Goal: Task Accomplishment & Management: Use online tool/utility

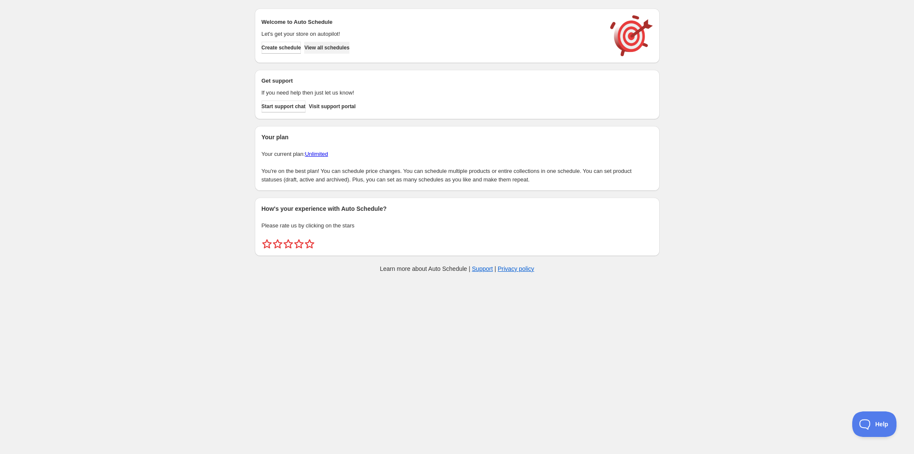
click at [336, 44] on span "View all schedules" at bounding box center [326, 47] width 45 height 7
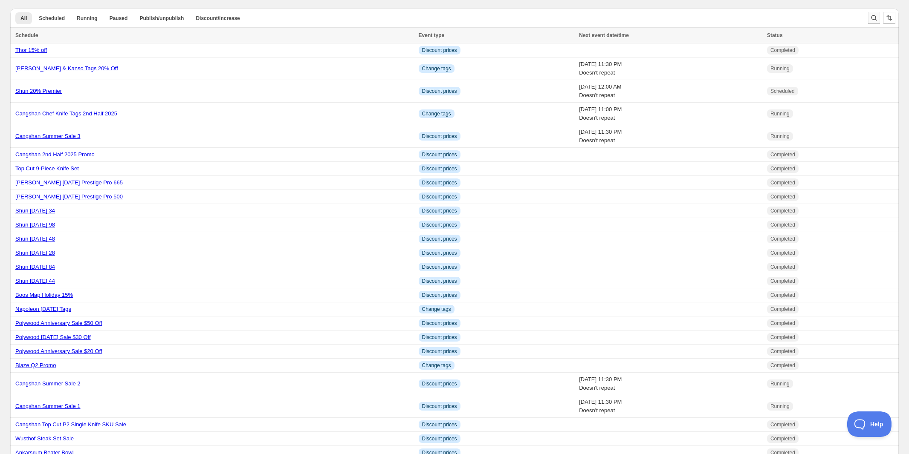
click at [872, 21] on icon "Search and filter results" at bounding box center [873, 18] width 9 height 9
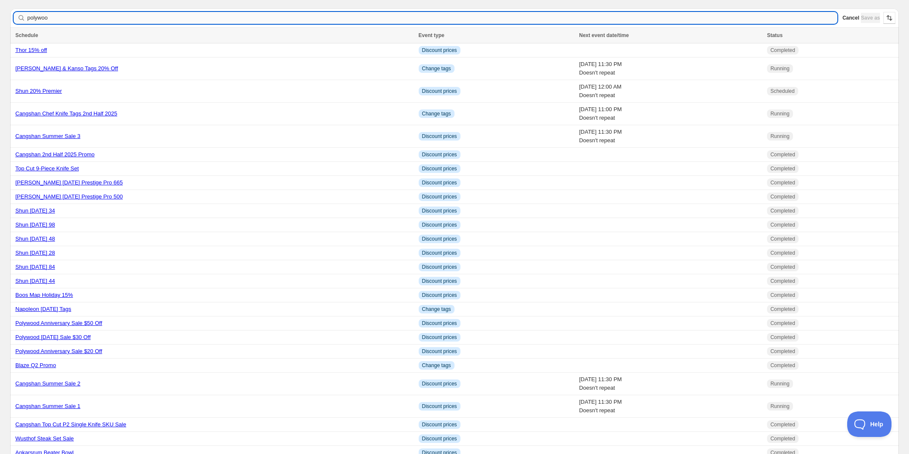
type input "polywood"
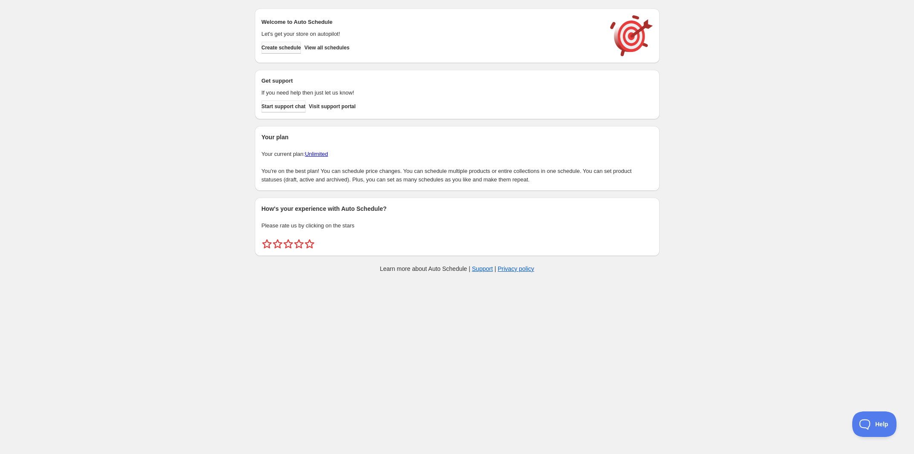
click at [293, 51] on button "Create schedule" at bounding box center [282, 48] width 40 height 12
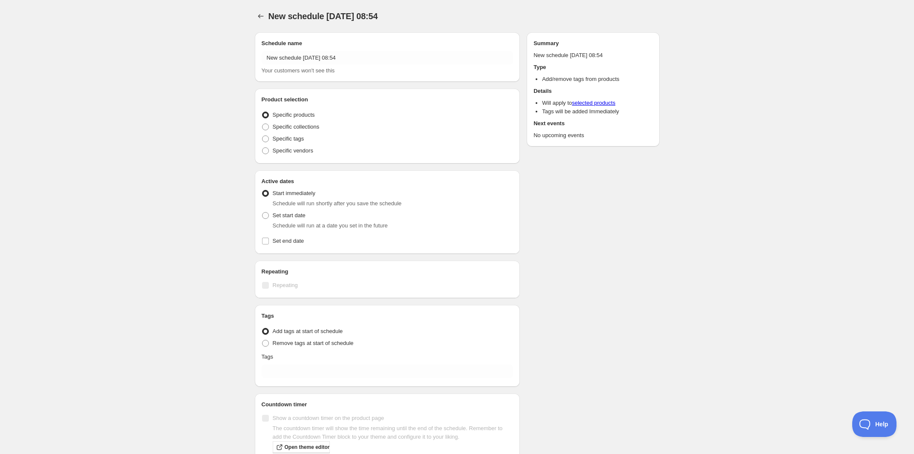
radio input "true"
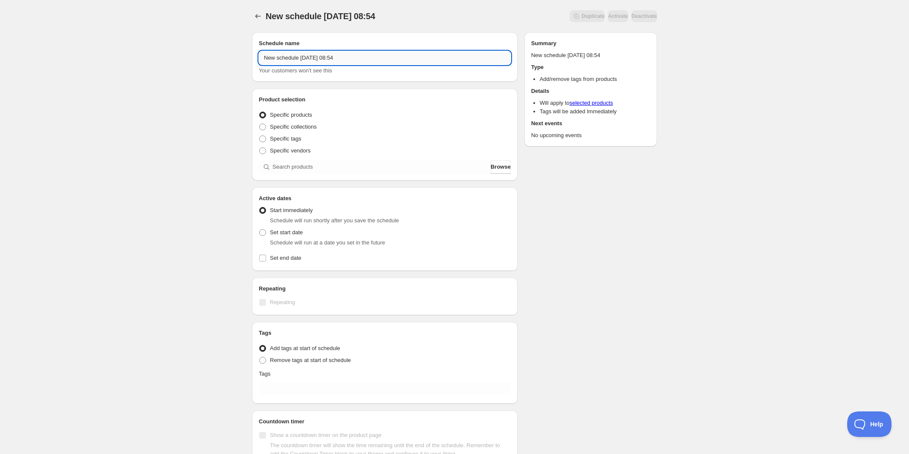
click at [386, 53] on input "New schedule [DATE] 08:54" at bounding box center [385, 58] width 252 height 14
type input "Polywood Endless Summer Tags 1"
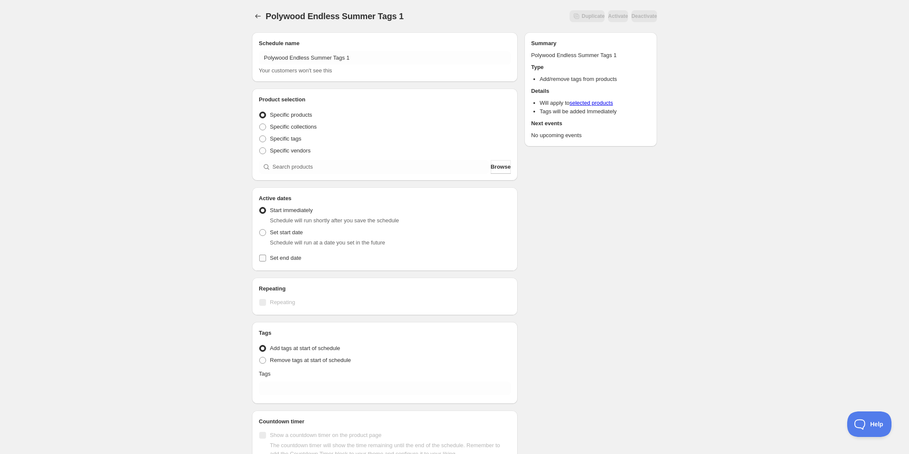
click at [266, 254] on span at bounding box center [263, 258] width 8 height 8
click at [266, 255] on input "Set end date" at bounding box center [262, 258] width 7 height 7
checkbox input "true"
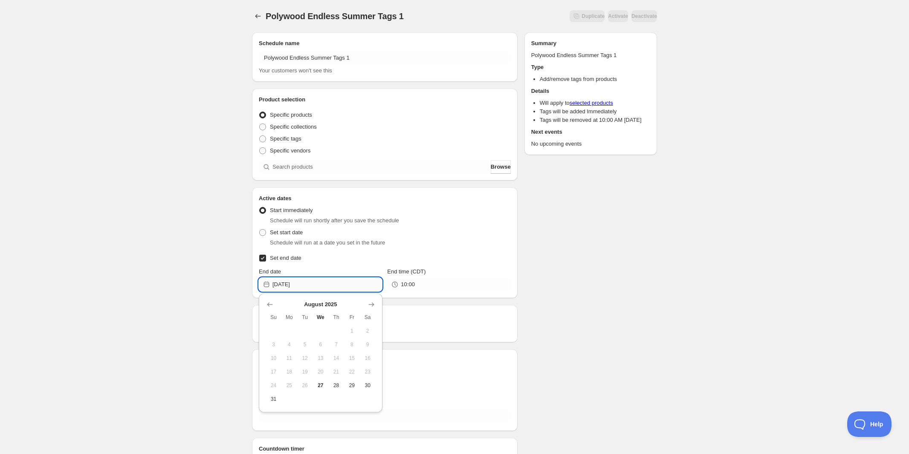
click at [320, 283] on input "[DATE]" at bounding box center [327, 285] width 110 height 14
click at [375, 308] on button "Show next month, September 2025" at bounding box center [371, 305] width 12 height 12
click at [308, 329] on span "2" at bounding box center [304, 331] width 9 height 7
type input "[DATE]"
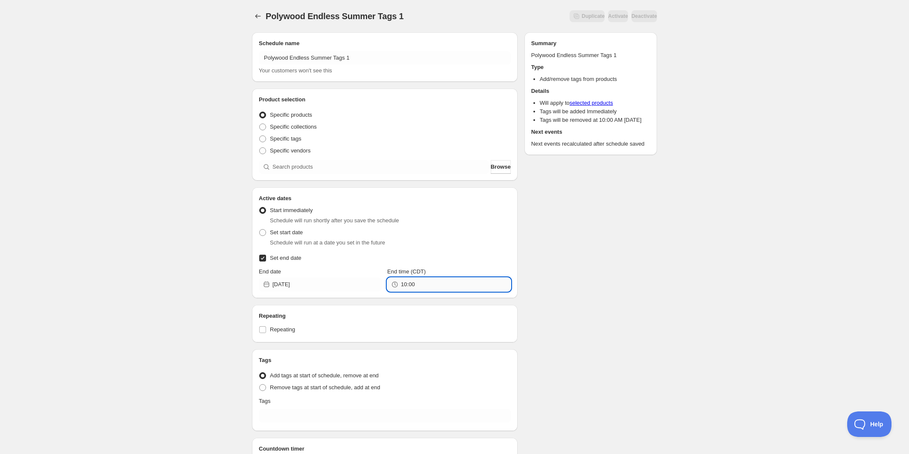
click at [418, 285] on input "10:00" at bounding box center [456, 285] width 110 height 14
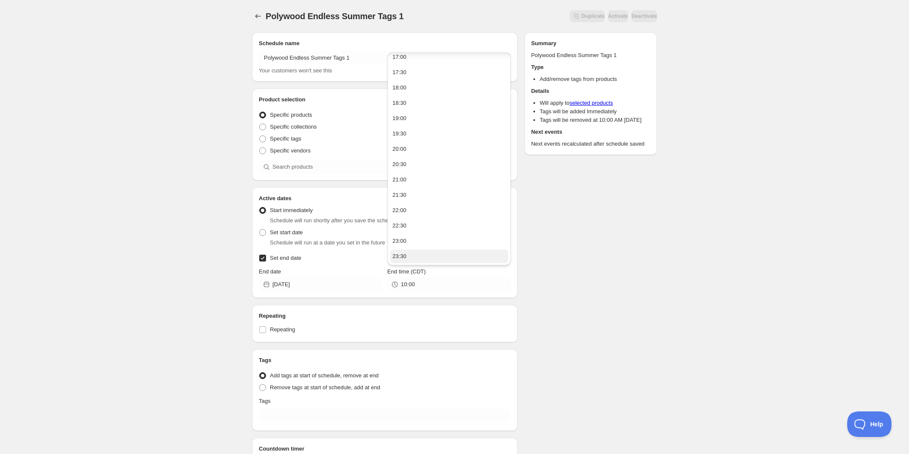
click at [422, 261] on button "23:30" at bounding box center [449, 257] width 118 height 14
drag, startPoint x: 407, startPoint y: 283, endPoint x: 420, endPoint y: 280, distance: 12.6
click at [420, 280] on input "23:30" at bounding box center [456, 285] width 110 height 14
type input "23:59"
click at [677, 274] on div "Polywood Endless Summer Tags 1. This page is ready Polywood Endless Summer Tags…" at bounding box center [454, 272] width 909 height 544
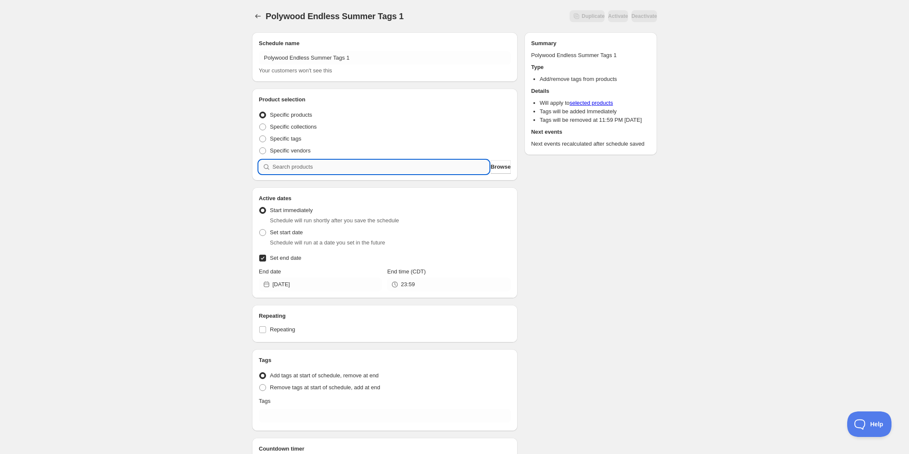
click at [404, 163] on input "search" at bounding box center [380, 167] width 217 height 14
type input "p"
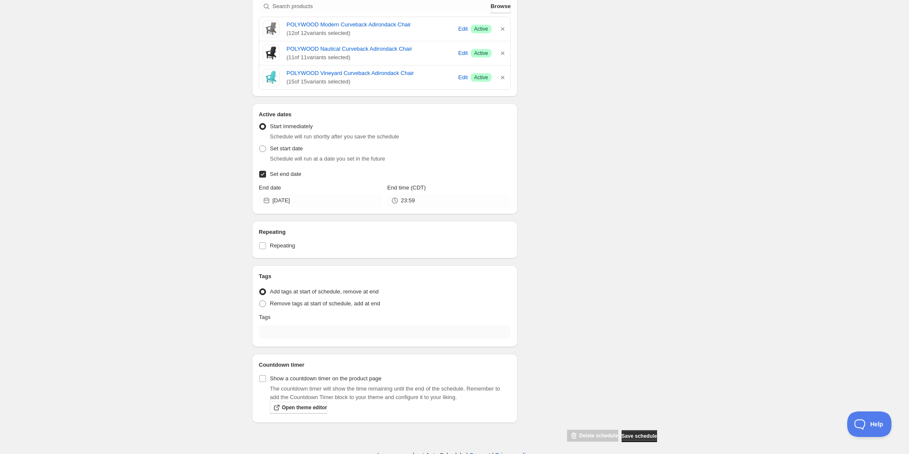
scroll to position [165, 0]
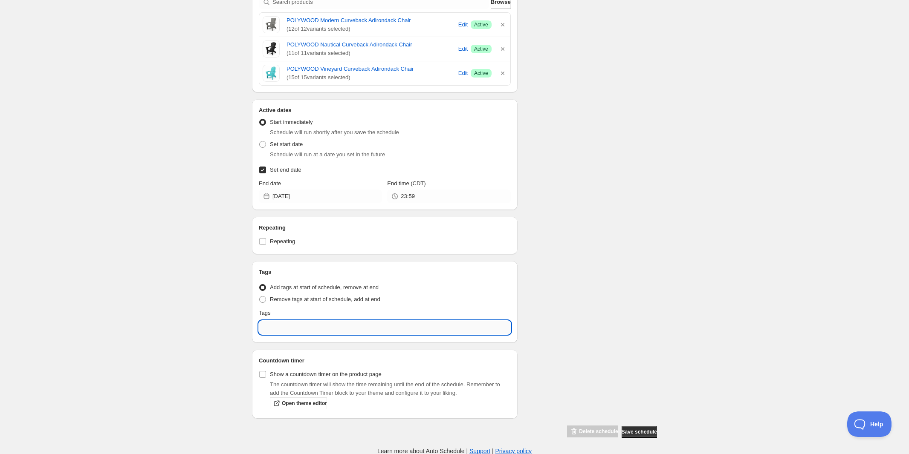
click at [307, 330] on input "text" at bounding box center [385, 328] width 252 height 14
click at [293, 347] on p "Add sale" at bounding box center [391, 348] width 230 height 9
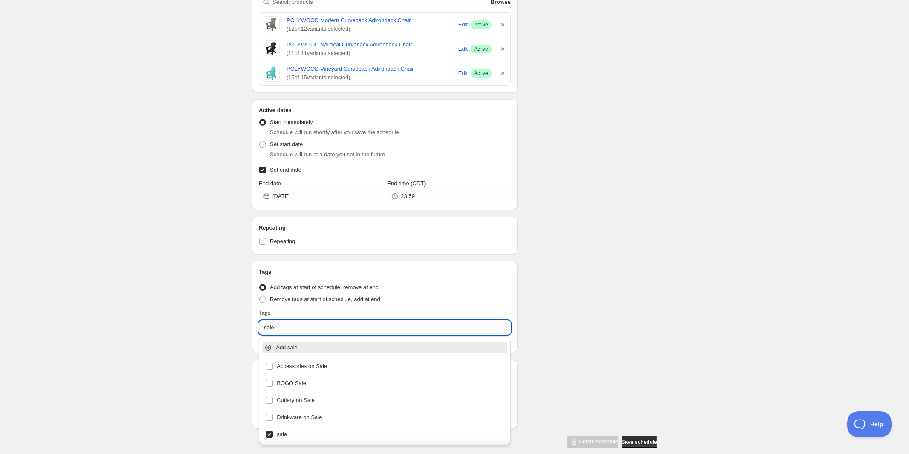
click at [290, 332] on input "sale" at bounding box center [385, 328] width 252 height 14
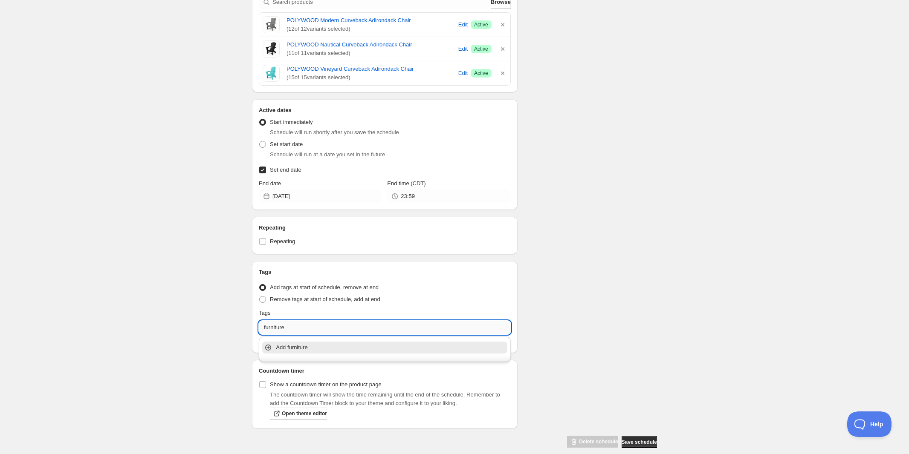
click at [288, 324] on input "furniture" at bounding box center [385, 328] width 252 height 14
type input "discount 30"
click at [473, 324] on input "discount 30" at bounding box center [385, 328] width 252 height 14
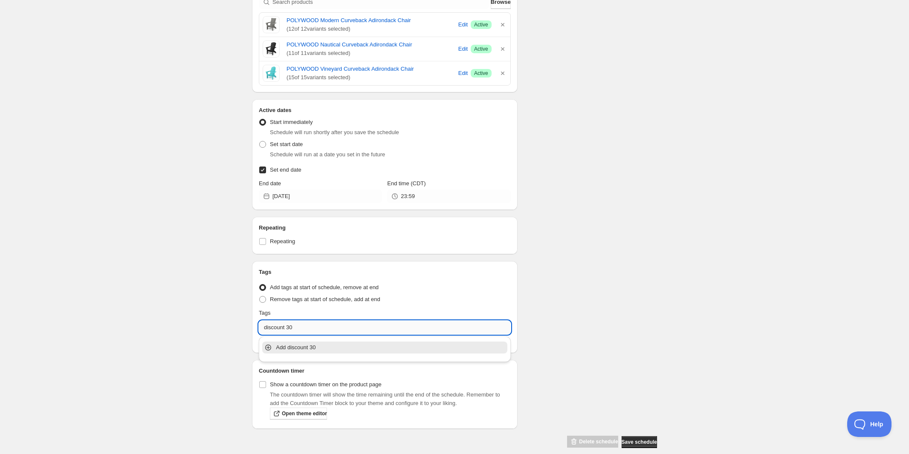
click at [473, 324] on input "discount 30" at bounding box center [385, 328] width 252 height 14
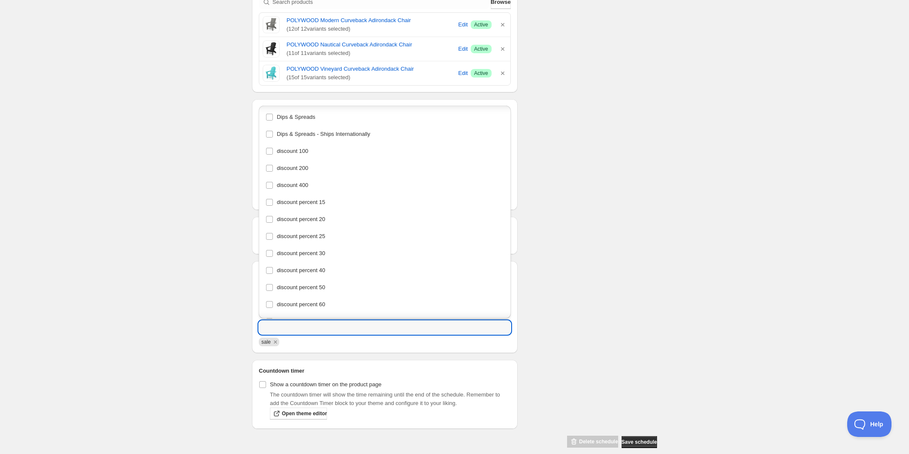
scroll to position [3143, 0]
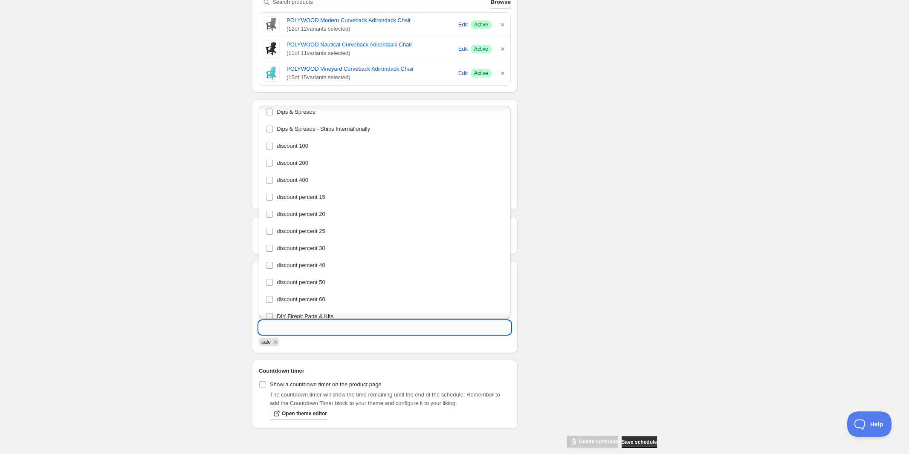
click at [303, 323] on input "text" at bounding box center [385, 328] width 252 height 14
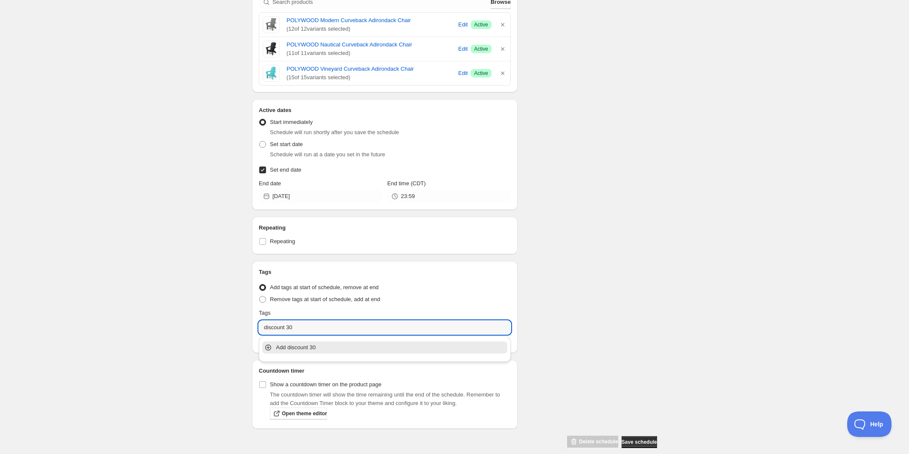
click at [269, 344] on icon at bounding box center [268, 348] width 9 height 9
type input "discount 30"
click at [689, 339] on div "Polywood Endless Summer Tags 1. This page is ready Polywood Endless Summer Tags…" at bounding box center [454, 150] width 909 height 631
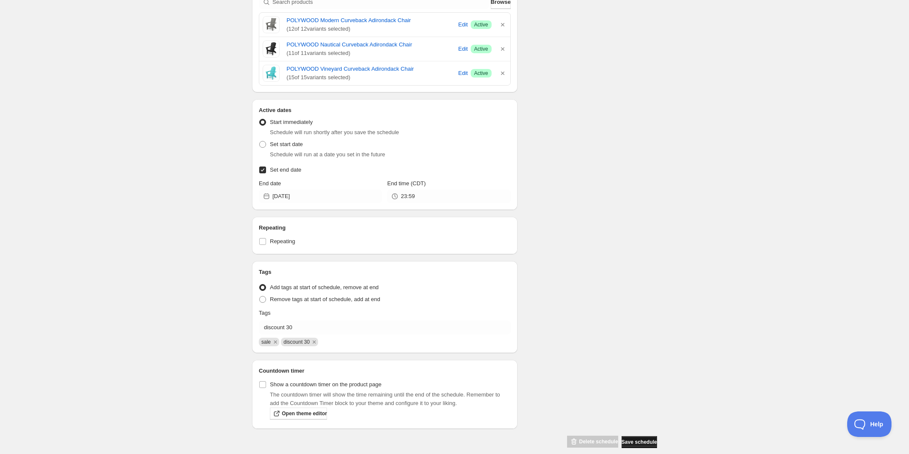
click at [638, 437] on button "Save schedule" at bounding box center [638, 442] width 35 height 12
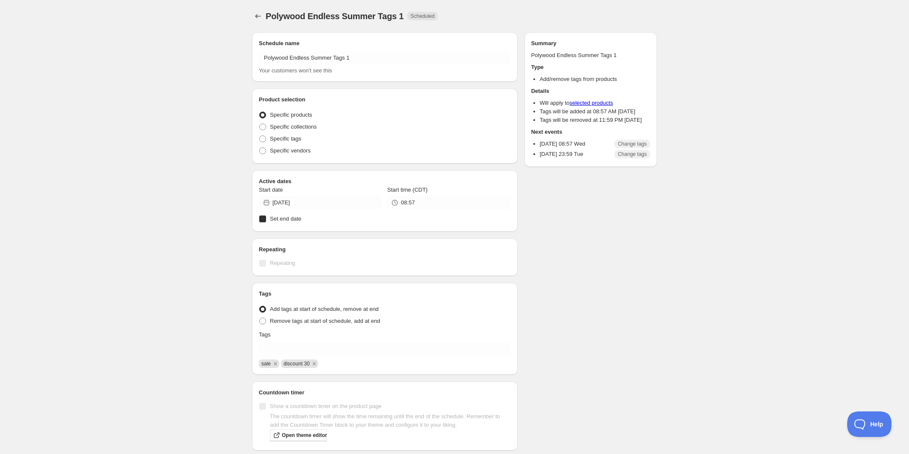
radio input "true"
checkbox input "true"
radio input "true"
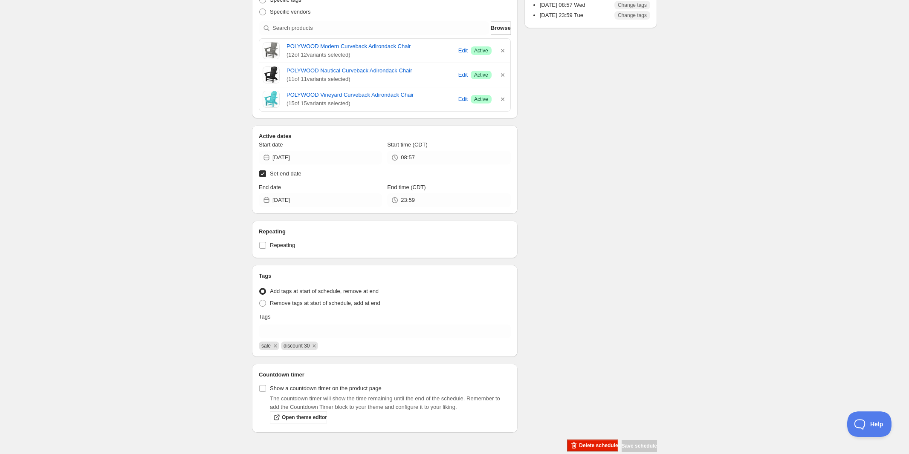
scroll to position [153, 0]
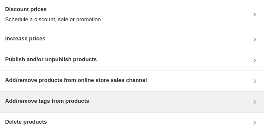
click at [26, 108] on div "Add/remove tags from products" at bounding box center [132, 102] width 264 height 20
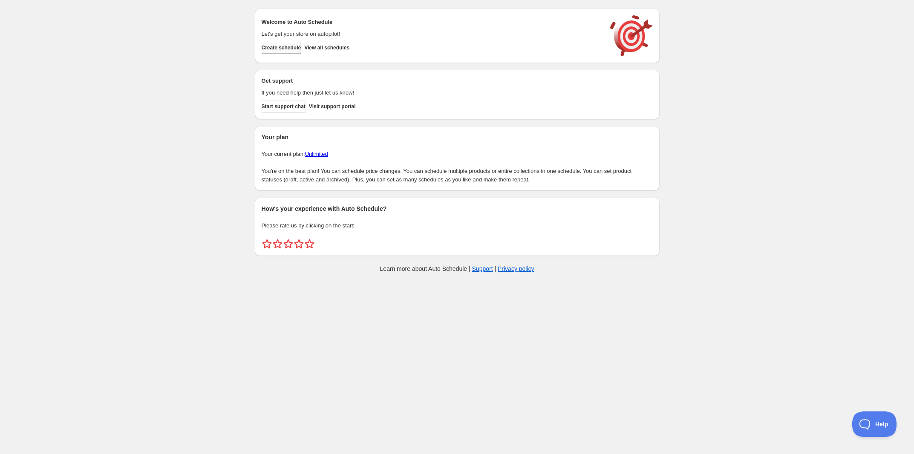
click at [297, 50] on span "Create schedule" at bounding box center [282, 47] width 40 height 7
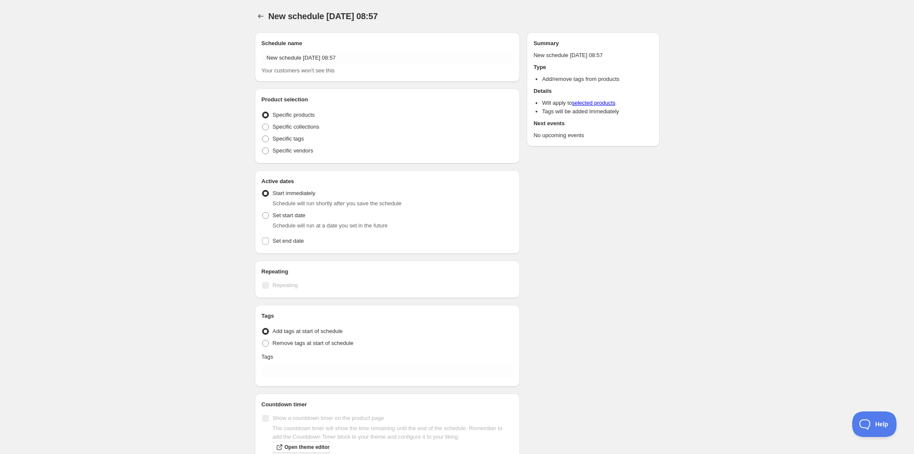
radio input "true"
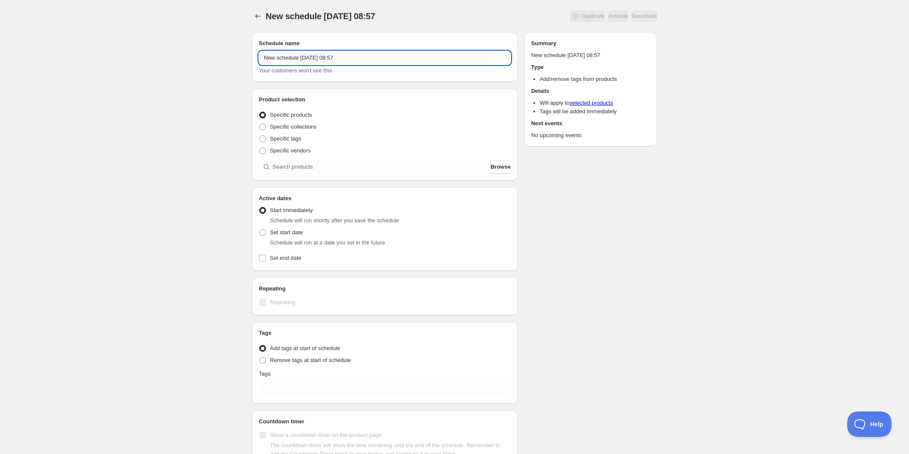
click at [468, 56] on input "New schedule Aug 27 2025 08:57" at bounding box center [385, 58] width 252 height 14
type input "Polywood Endless Summer Tags 2"
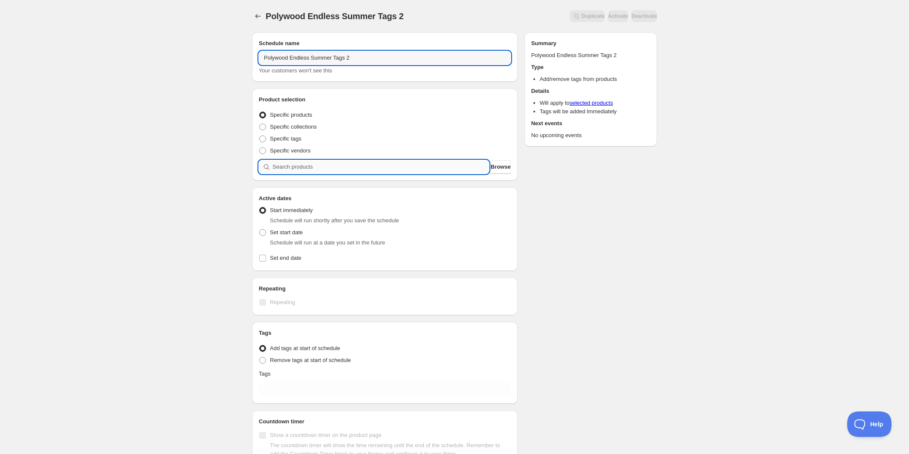
click at [324, 162] on input "search" at bounding box center [380, 167] width 217 height 14
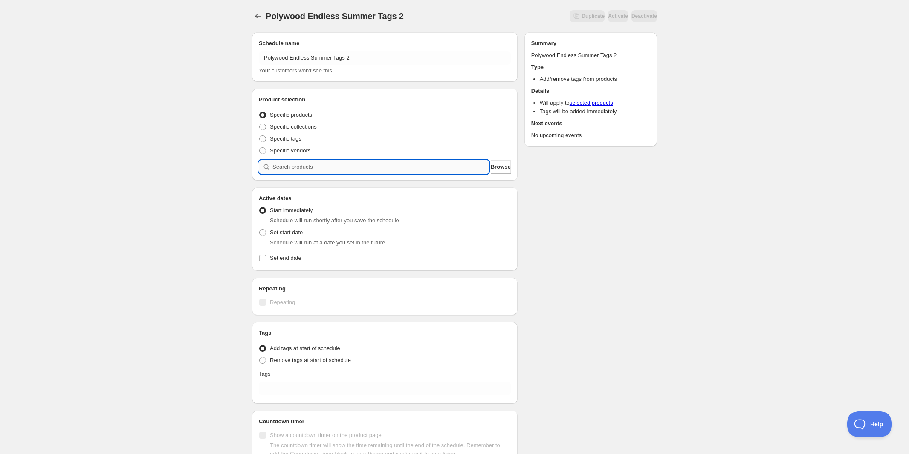
type input "p"
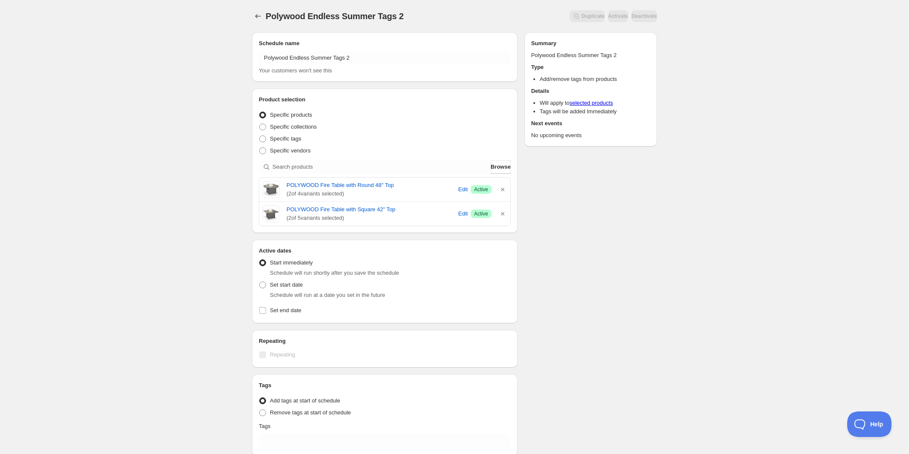
scroll to position [107, 0]
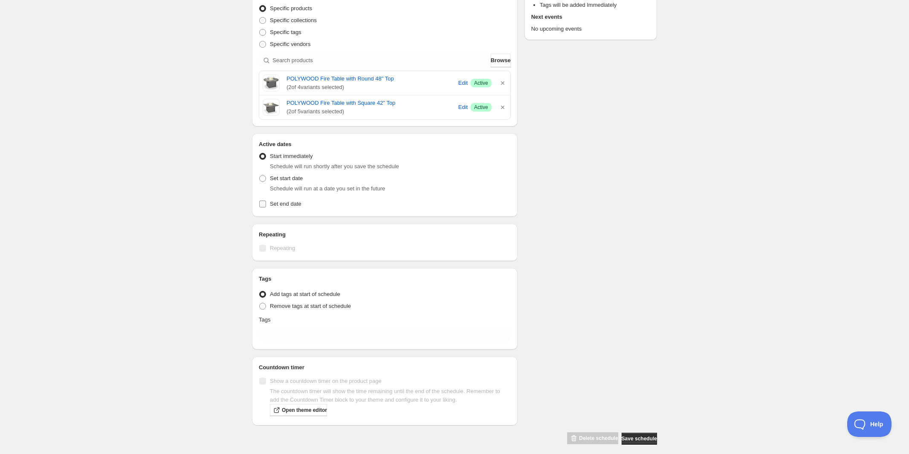
click at [260, 204] on input "Set end date" at bounding box center [262, 204] width 7 height 7
checkbox input "true"
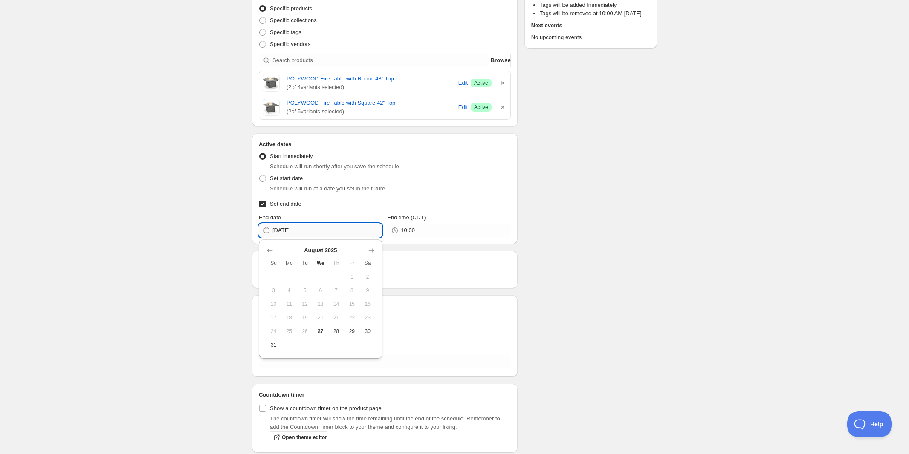
click at [362, 236] on input "[DATE]" at bounding box center [327, 231] width 110 height 14
click at [369, 250] on icon "Show next month, September 2025" at bounding box center [371, 250] width 9 height 9
click at [303, 277] on span "2" at bounding box center [304, 277] width 9 height 7
type input "[DATE]"
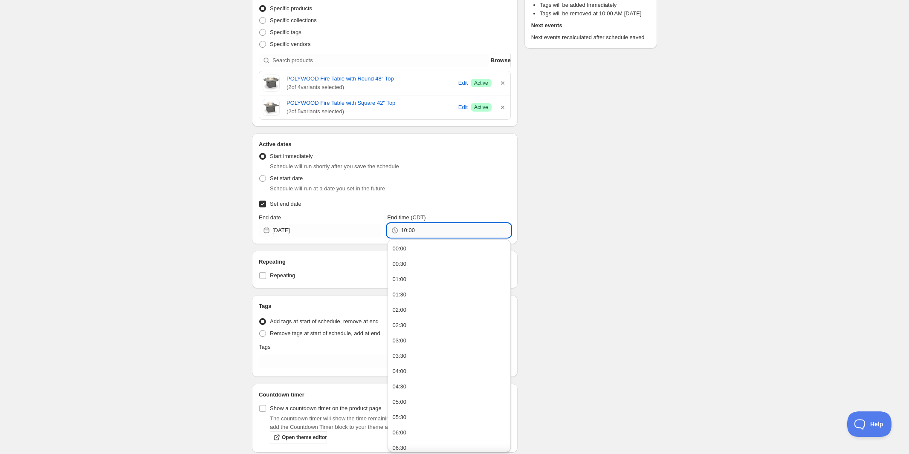
click at [433, 236] on input "10:00" at bounding box center [456, 231] width 110 height 14
click at [457, 445] on button "23:30" at bounding box center [449, 444] width 118 height 14
drag, startPoint x: 408, startPoint y: 232, endPoint x: 421, endPoint y: 232, distance: 13.2
click at [421, 232] on input "23:30" at bounding box center [456, 231] width 110 height 14
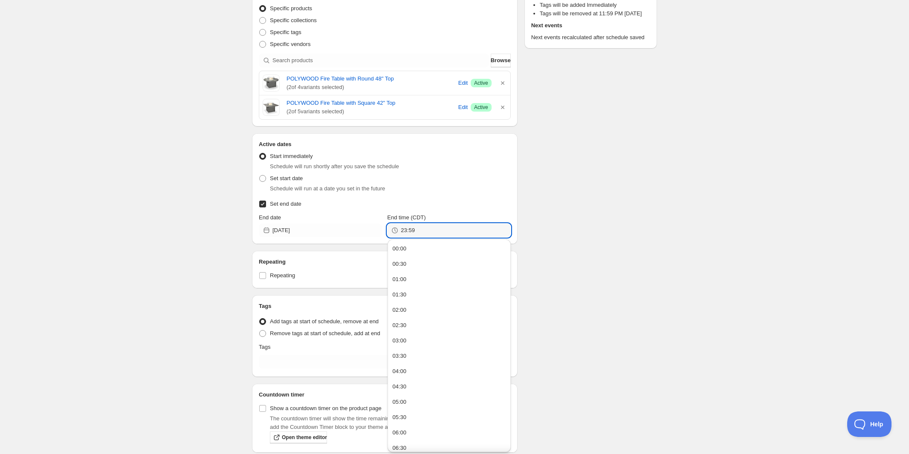
type input "23:59"
click at [612, 256] on div "Schedule name Polywood Endless Summer Tags 2 Your customers won't see this Prod…" at bounding box center [451, 196] width 412 height 554
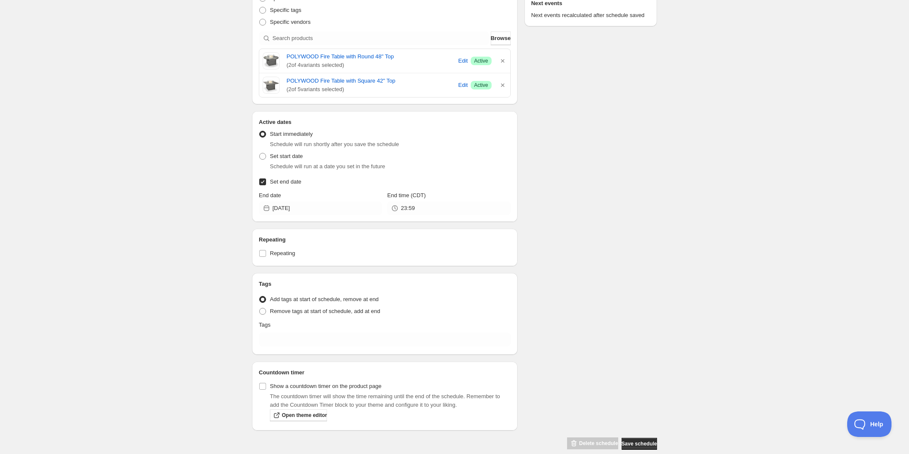
scroll to position [141, 0]
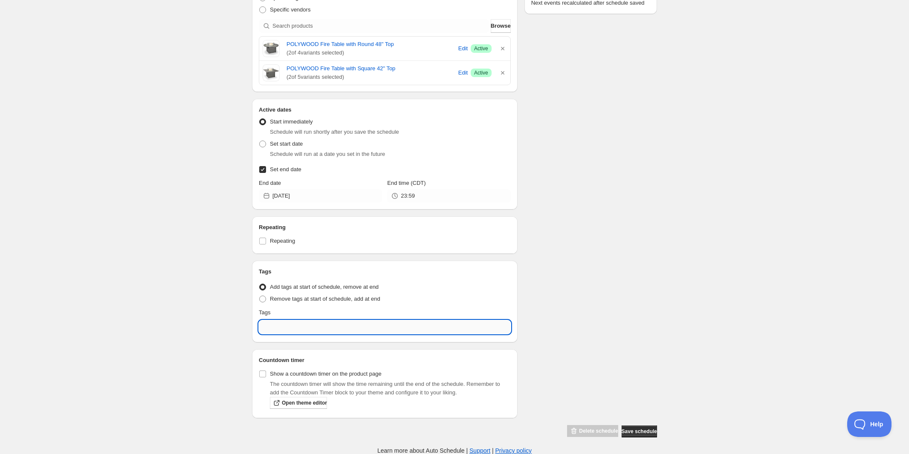
click at [371, 323] on input "text" at bounding box center [385, 327] width 252 height 14
click at [288, 345] on p "Add sale" at bounding box center [391, 347] width 230 height 9
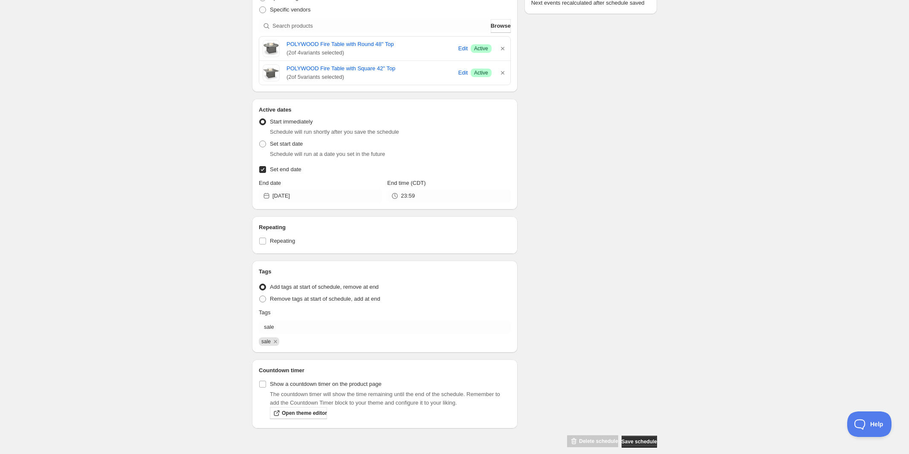
click at [303, 334] on div "Tags Tag type Add tags at start of schedule, remove at end Remove tags at start…" at bounding box center [385, 307] width 252 height 78
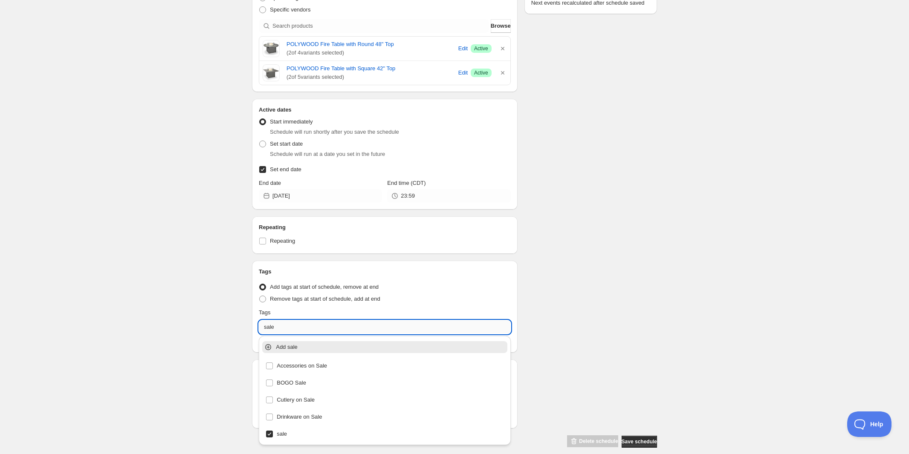
click at [303, 324] on input "sale" at bounding box center [385, 327] width 252 height 14
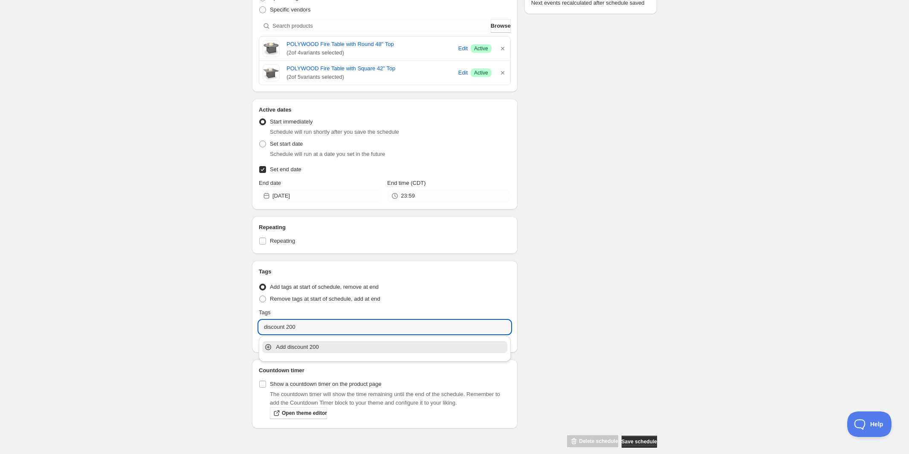
click at [283, 347] on p "Add discount 200" at bounding box center [391, 347] width 230 height 9
type input "discount 200"
click at [572, 325] on div "Schedule name Polywood Endless Summer Tags 2 Your customers won't see this Prod…" at bounding box center [451, 167] width 412 height 564
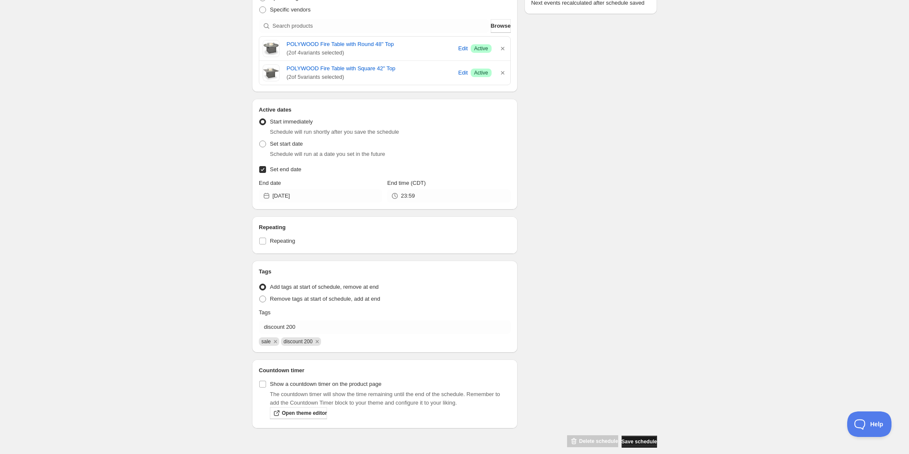
click at [644, 442] on span "Save schedule" at bounding box center [638, 442] width 35 height 7
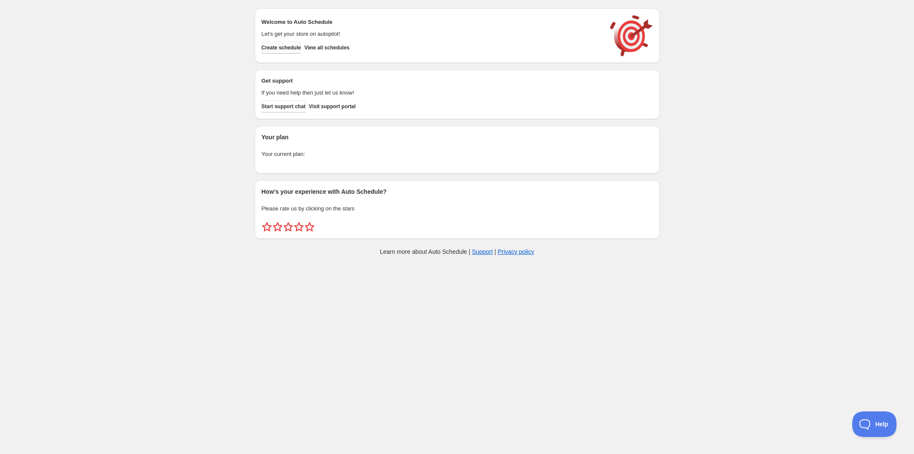
click at [274, 51] on button "Create schedule" at bounding box center [282, 48] width 40 height 12
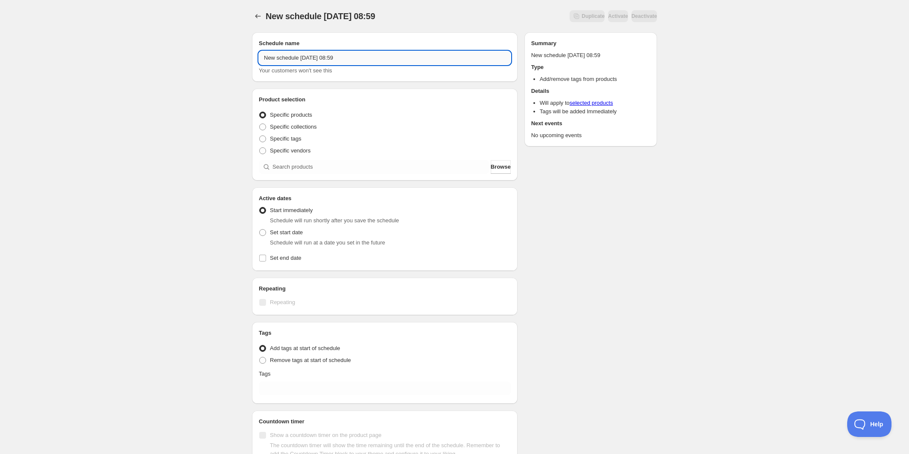
click at [338, 55] on input "New schedule Aug 27 2025 08:59" at bounding box center [385, 58] width 252 height 14
type input "Polywood Endless Summer Sale Tags 3"
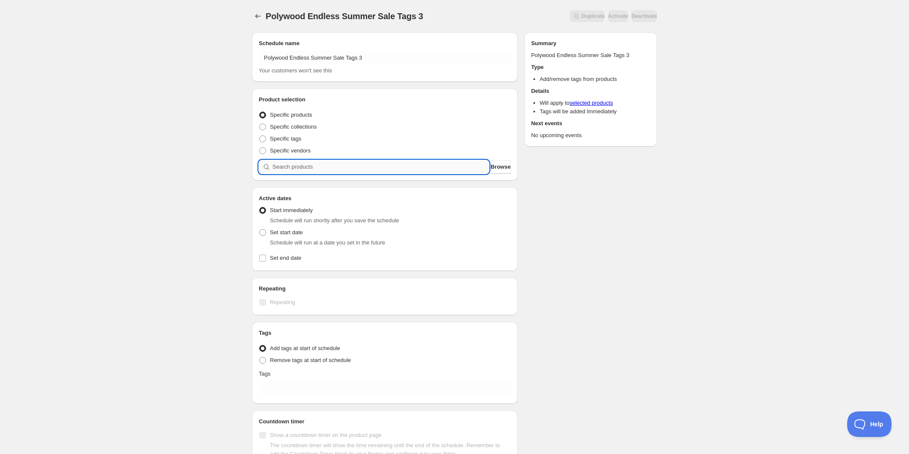
click at [296, 165] on input "search" at bounding box center [380, 167] width 217 height 14
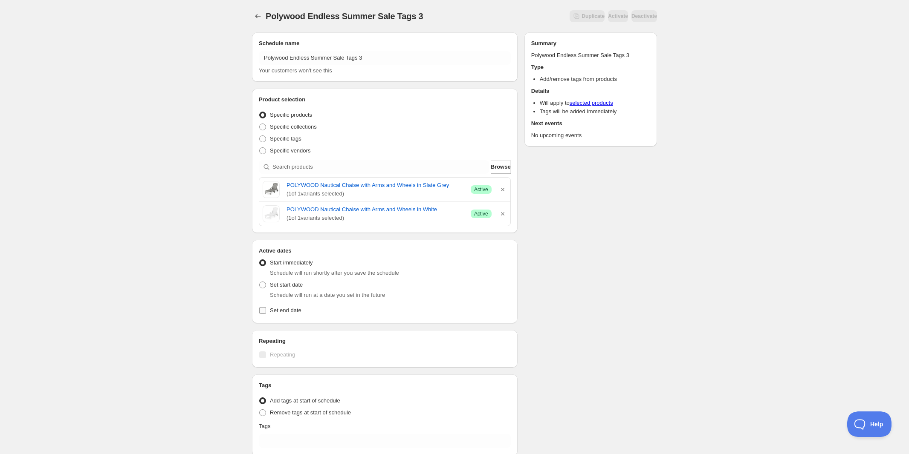
click at [263, 309] on input "Set end date" at bounding box center [262, 310] width 7 height 7
checkbox input "true"
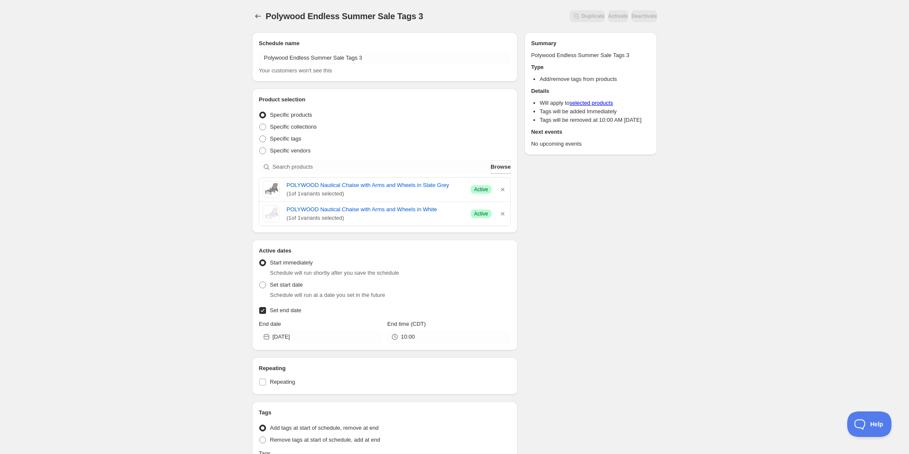
click at [354, 328] on div "End date" at bounding box center [320, 324] width 123 height 9
click at [354, 338] on input "[DATE]" at bounding box center [327, 337] width 110 height 14
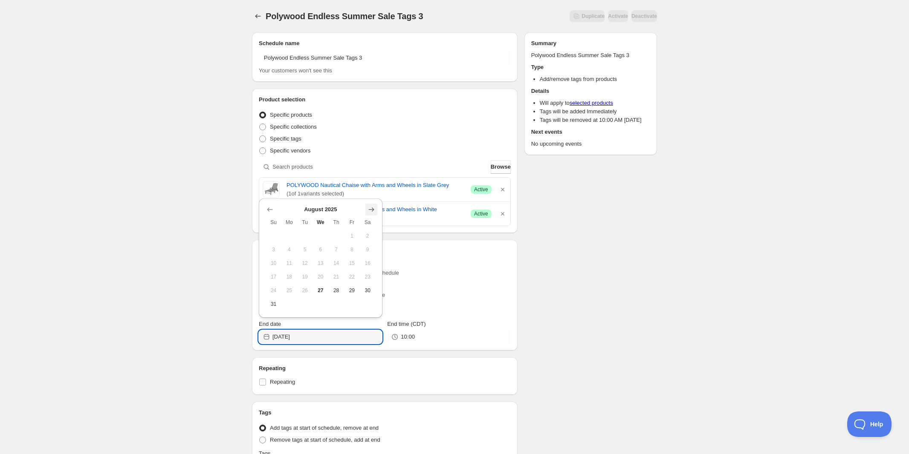
click at [372, 211] on icon "Show next month, September 2025" at bounding box center [371, 209] width 9 height 9
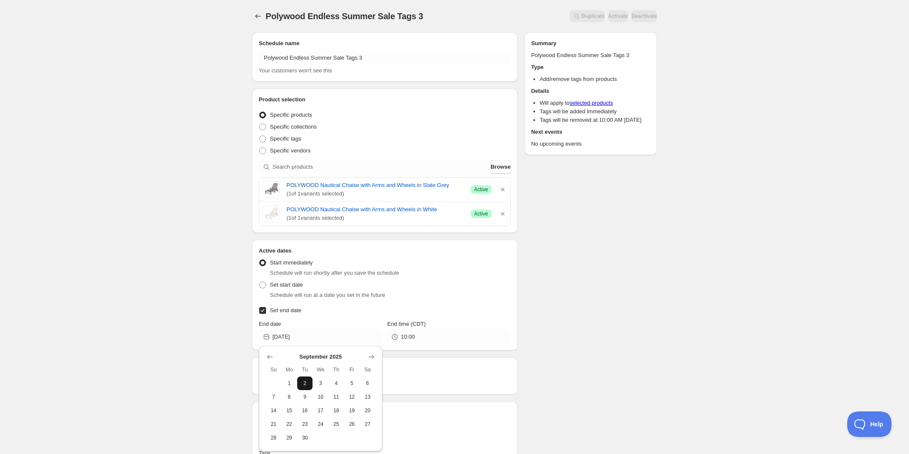
click at [308, 384] on span "2" at bounding box center [304, 383] width 9 height 7
type input "[DATE]"
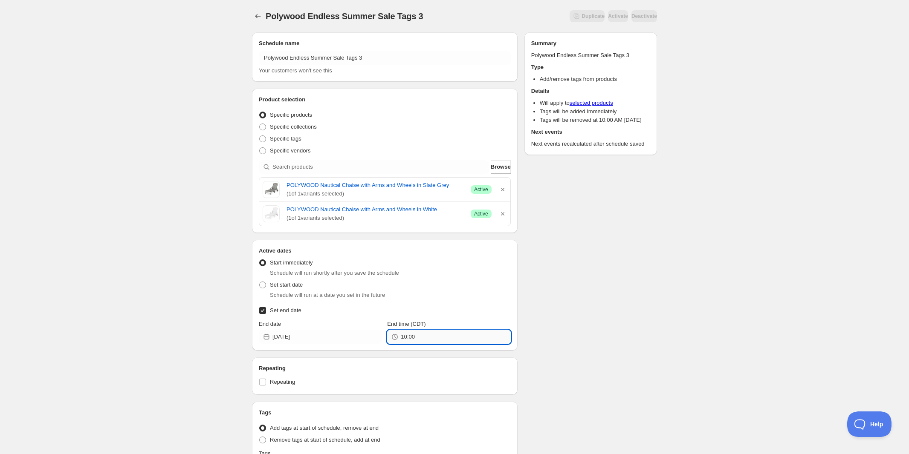
click at [446, 335] on input "10:00" at bounding box center [456, 337] width 110 height 14
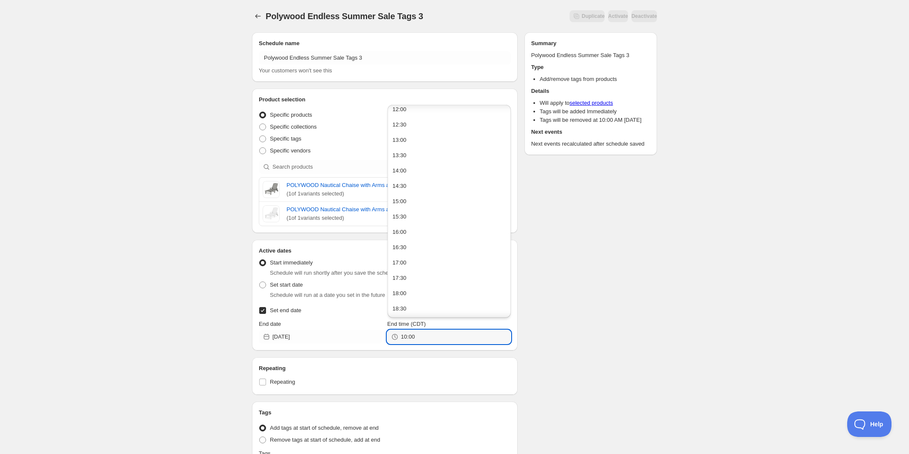
scroll to position [526, 0]
click at [449, 309] on button "23:30" at bounding box center [449, 309] width 118 height 14
drag, startPoint x: 409, startPoint y: 338, endPoint x: 418, endPoint y: 337, distance: 8.6
click at [418, 337] on input "23:30" at bounding box center [456, 337] width 110 height 14
type input "23:59"
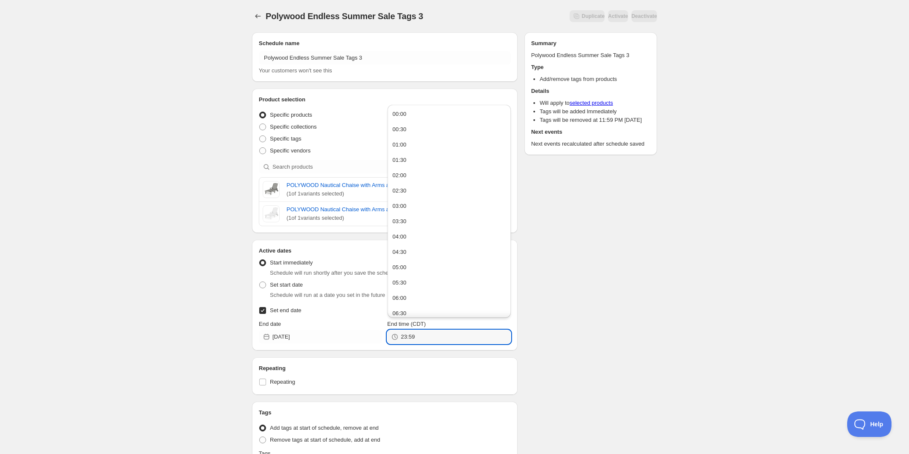
click at [615, 308] on div "Schedule name Polywood Endless Summer Sale Tags 3 Your customers won't see this…" at bounding box center [451, 303] width 412 height 554
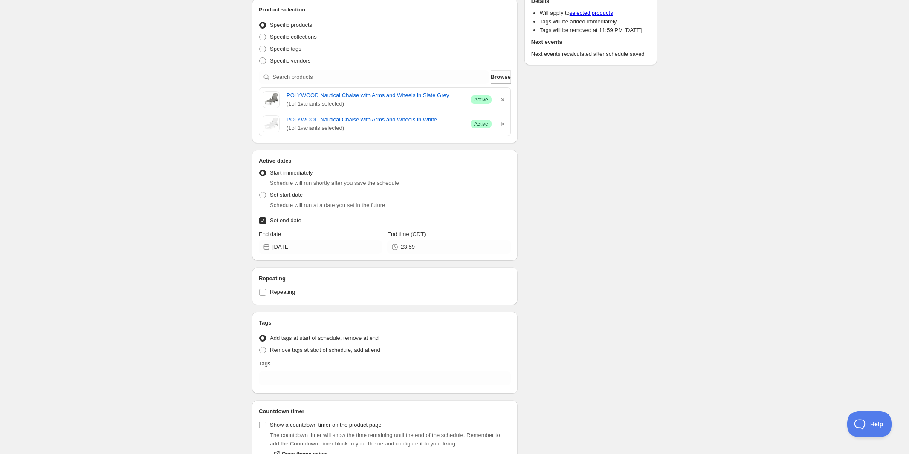
scroll to position [141, 0]
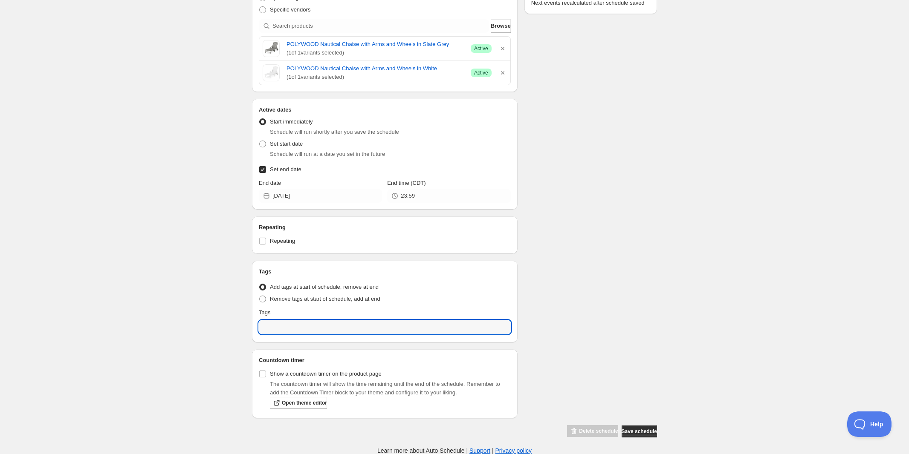
click at [303, 332] on input "text" at bounding box center [385, 327] width 252 height 14
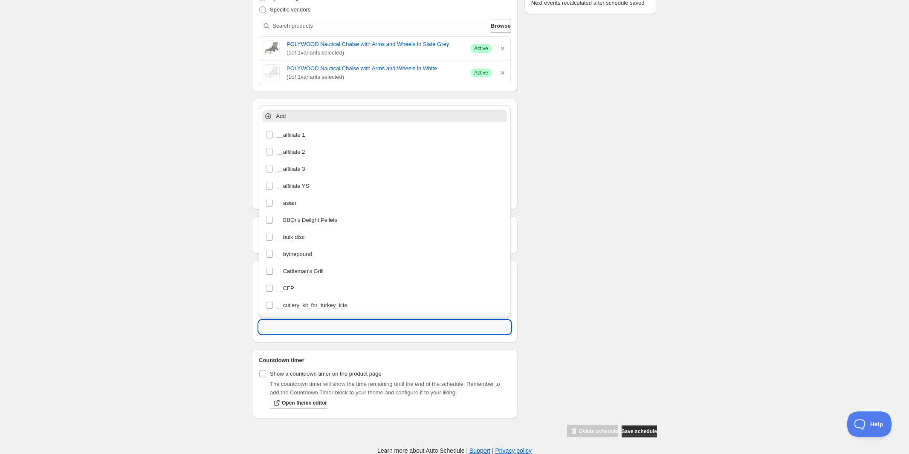
click at [309, 332] on input "text" at bounding box center [385, 327] width 252 height 14
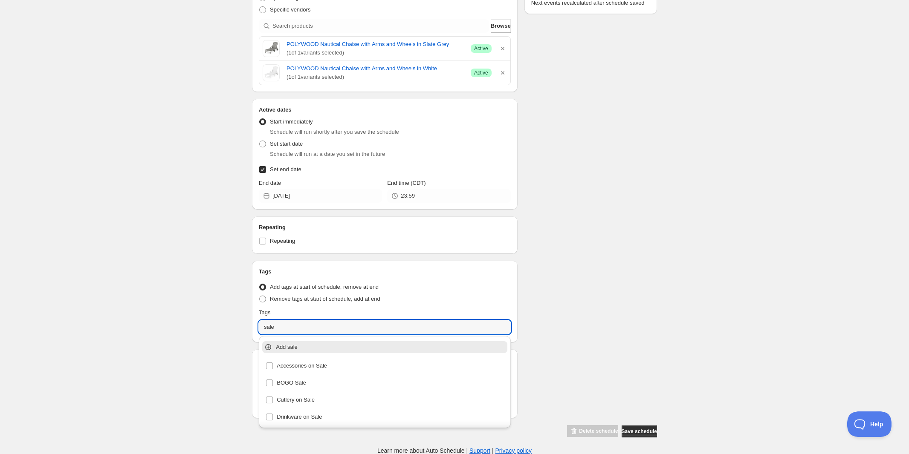
click at [291, 349] on p "Add sale" at bounding box center [391, 347] width 230 height 9
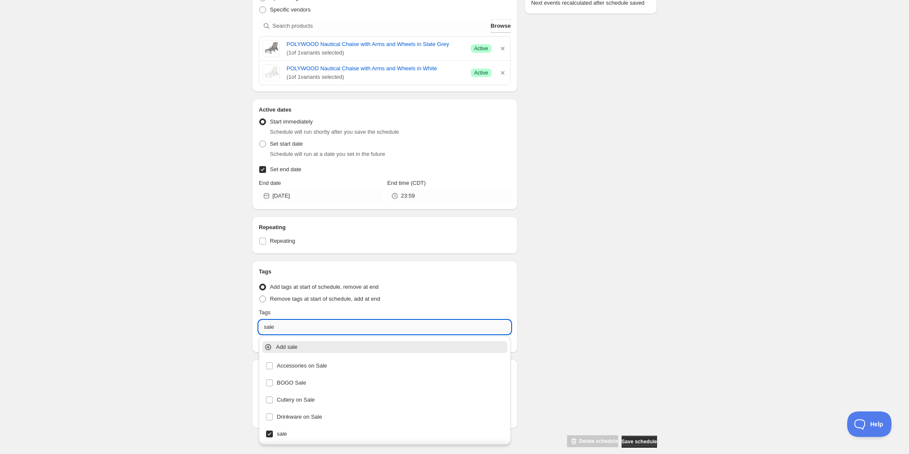
click at [290, 324] on input "sale" at bounding box center [385, 327] width 252 height 14
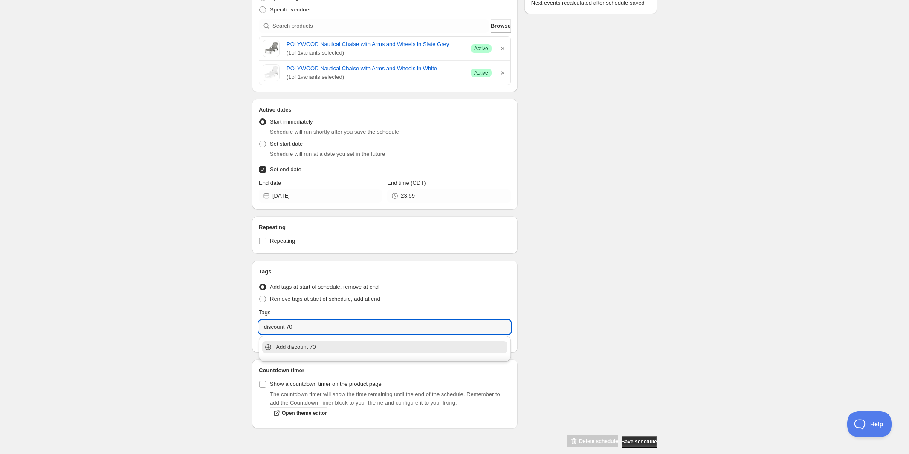
click at [290, 349] on p "Add discount 70" at bounding box center [391, 347] width 230 height 9
type input "discount 70"
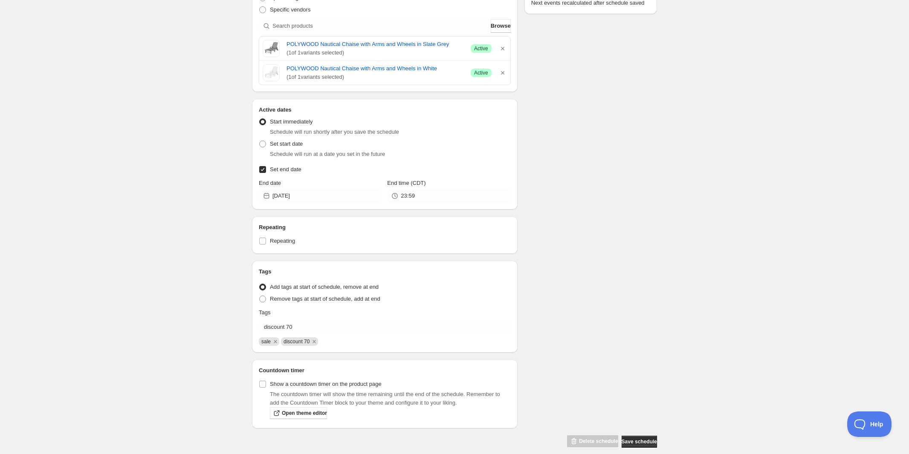
click at [652, 344] on div "Schedule name Polywood Endless Summer Sale Tags 3 Your customers won't see this…" at bounding box center [451, 167] width 412 height 564
click at [630, 439] on span "Save schedule" at bounding box center [638, 442] width 35 height 7
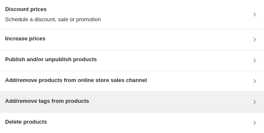
click at [58, 100] on h3 "Add/remove tags from products" at bounding box center [47, 101] width 84 height 9
click at [46, 99] on h3 "Add/remove tags from products" at bounding box center [47, 101] width 84 height 9
